Goal: Obtain resource: Download file/media

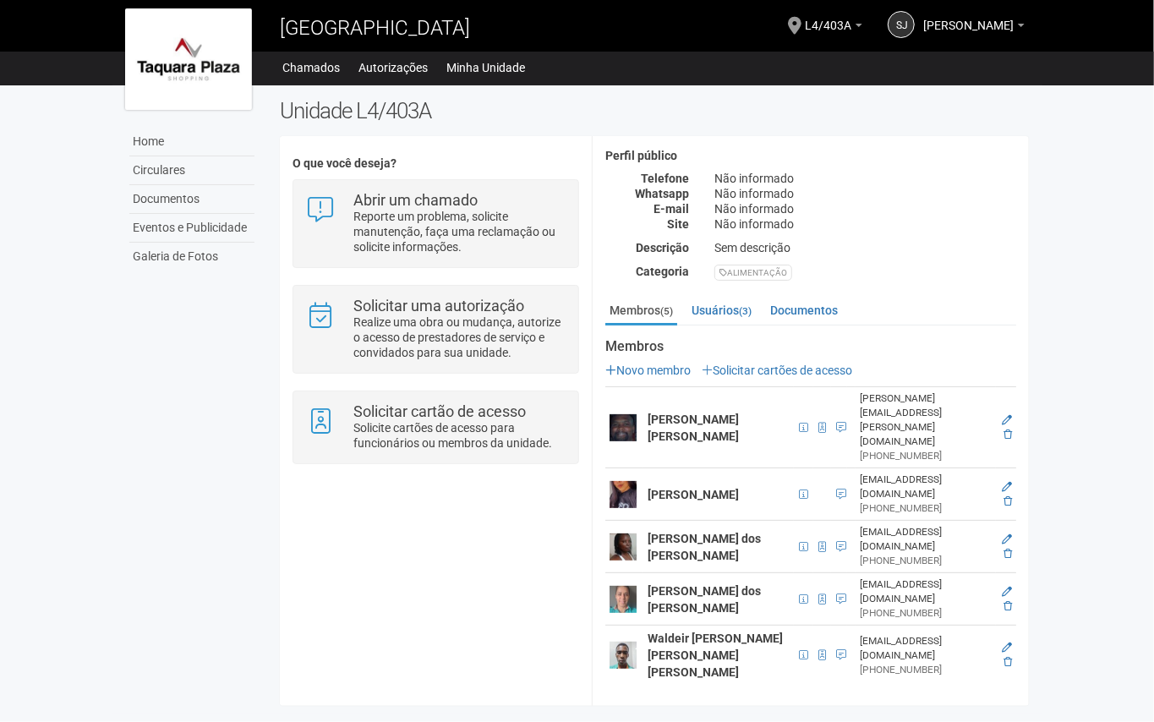
scroll to position [187, 0]
click at [287, 74] on link "Chamados" at bounding box center [311, 68] width 57 height 24
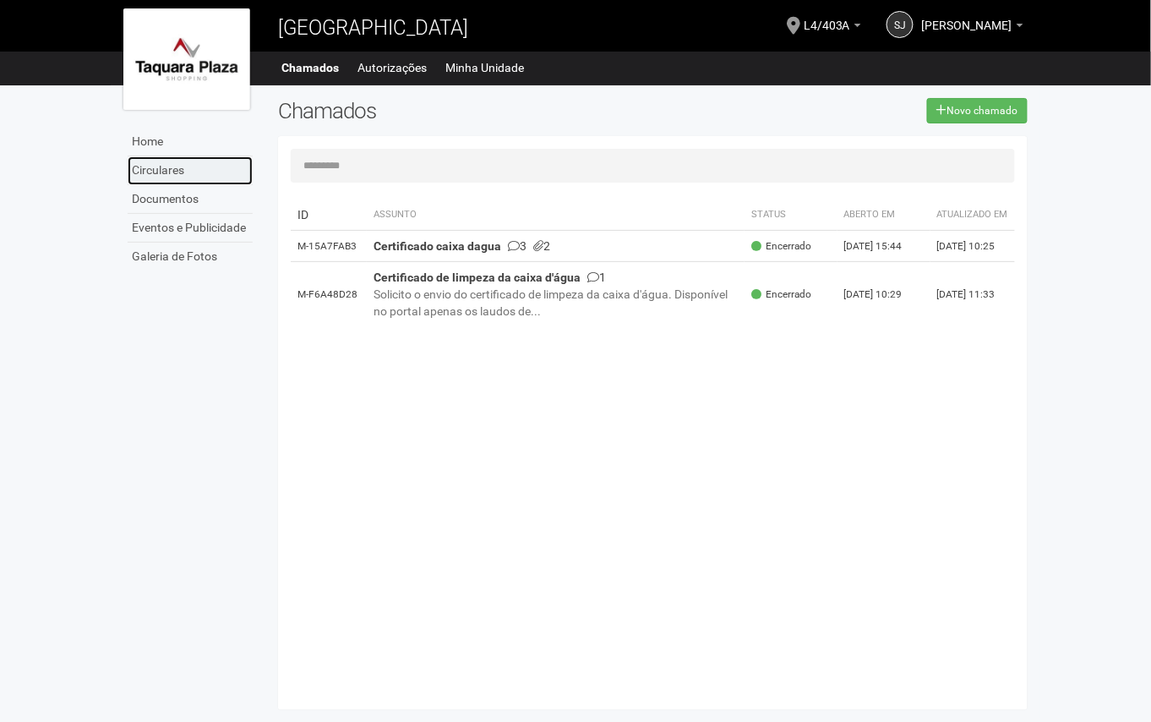
click at [171, 170] on link "Circulares" at bounding box center [190, 170] width 125 height 29
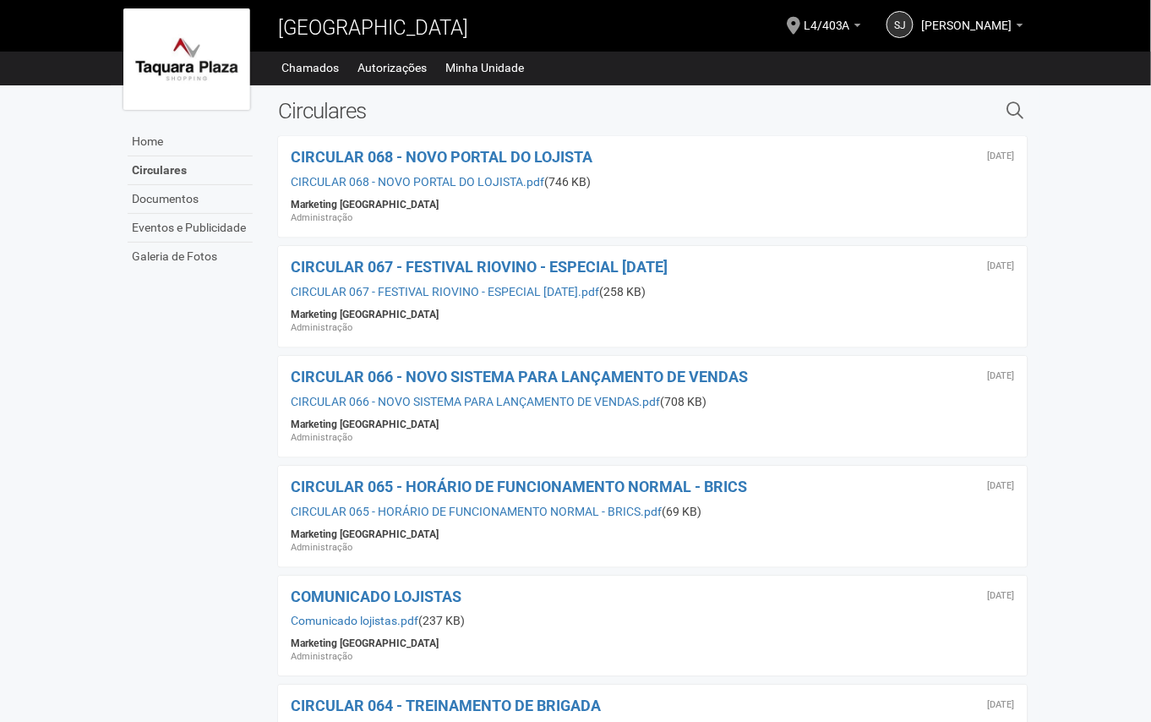
click at [524, 143] on div "[DATE] CIRCULAR 068 - NOVO PORTAL DO LOJISTA CIRCULAR 068 - NOVO PORTAL DO LOJI…" at bounding box center [653, 186] width 750 height 101
click at [511, 154] on span "CIRCULAR 068 - NOVO PORTAL DO LOJISTA" at bounding box center [442, 157] width 302 height 18
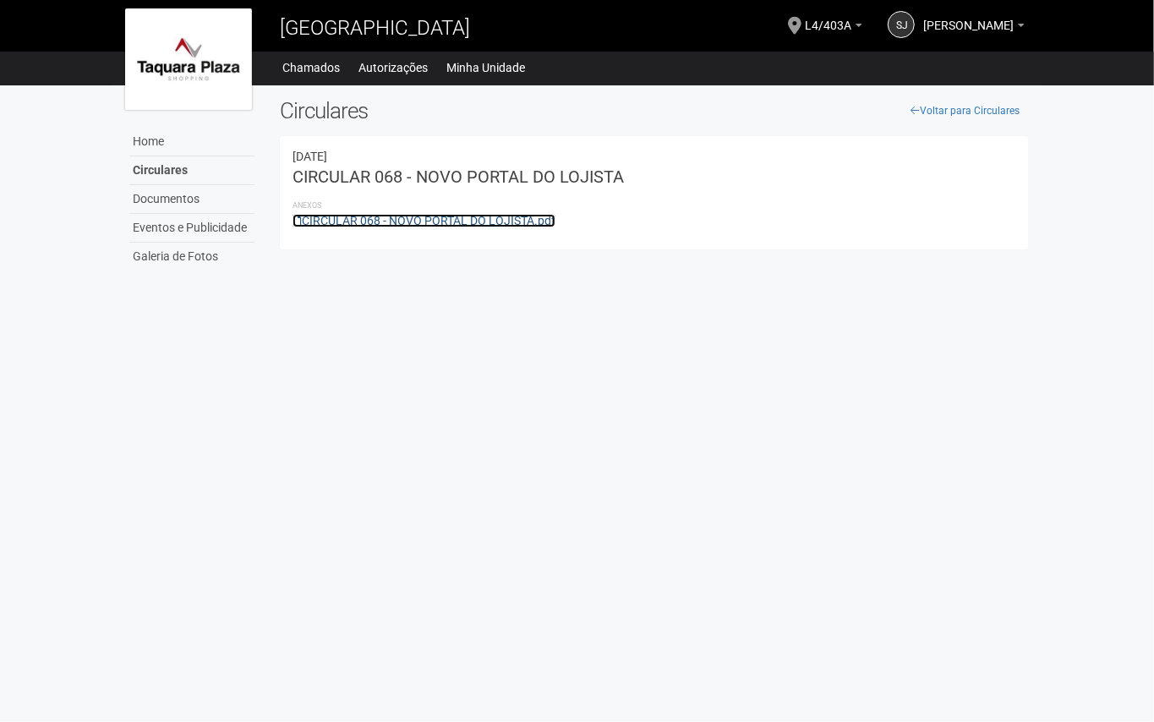
click at [458, 225] on link "CIRCULAR 068 - NOVO PORTAL DO LOJISTA.pdf" at bounding box center [424, 221] width 263 height 14
